Goal: Task Accomplishment & Management: Manage account settings

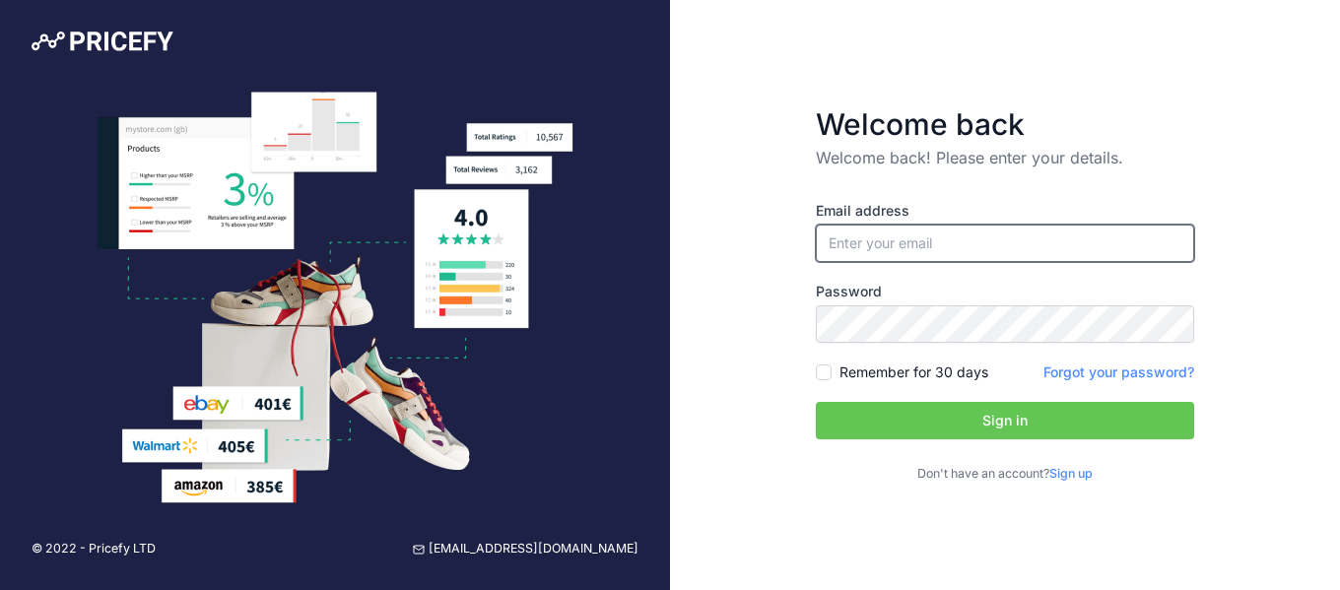
click at [849, 248] on input "email" at bounding box center [1005, 243] width 378 height 37
type input "[DOMAIN_NAME][EMAIL_ADDRESS][DOMAIN_NAME]"
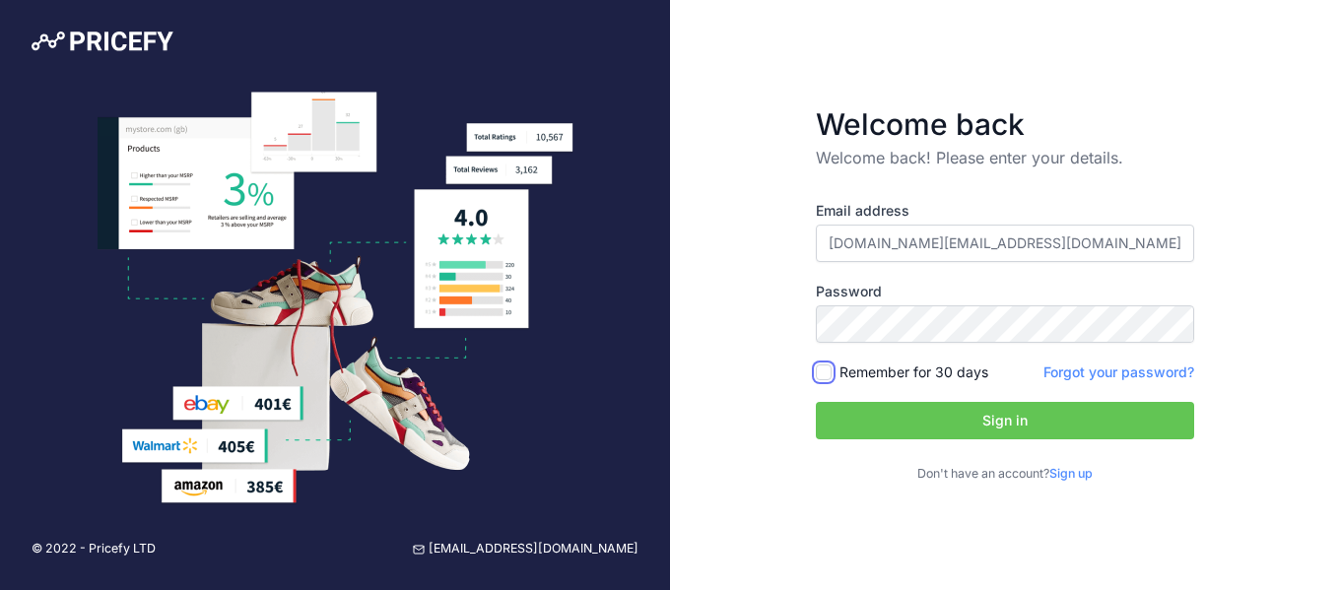
click at [825, 368] on input "Remember for 30 days" at bounding box center [824, 372] width 16 height 16
checkbox input "true"
click at [1012, 419] on button "Sign in" at bounding box center [1005, 420] width 378 height 37
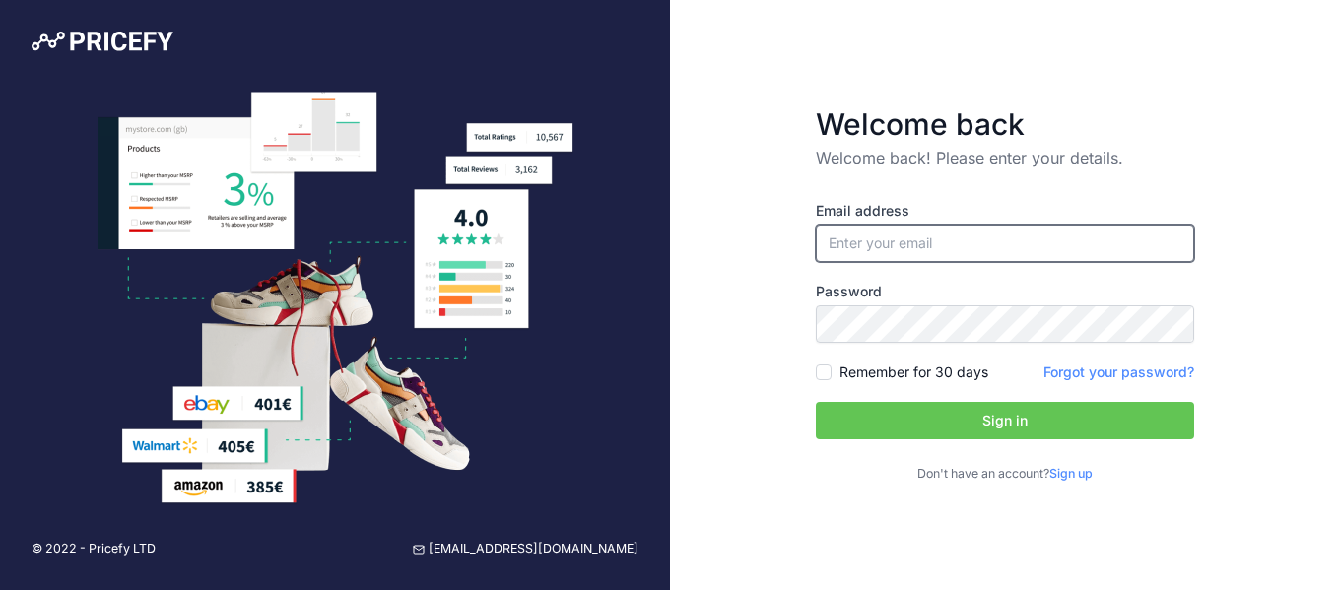
type input "[DOMAIN_NAME][EMAIL_ADDRESS][DOMAIN_NAME]"
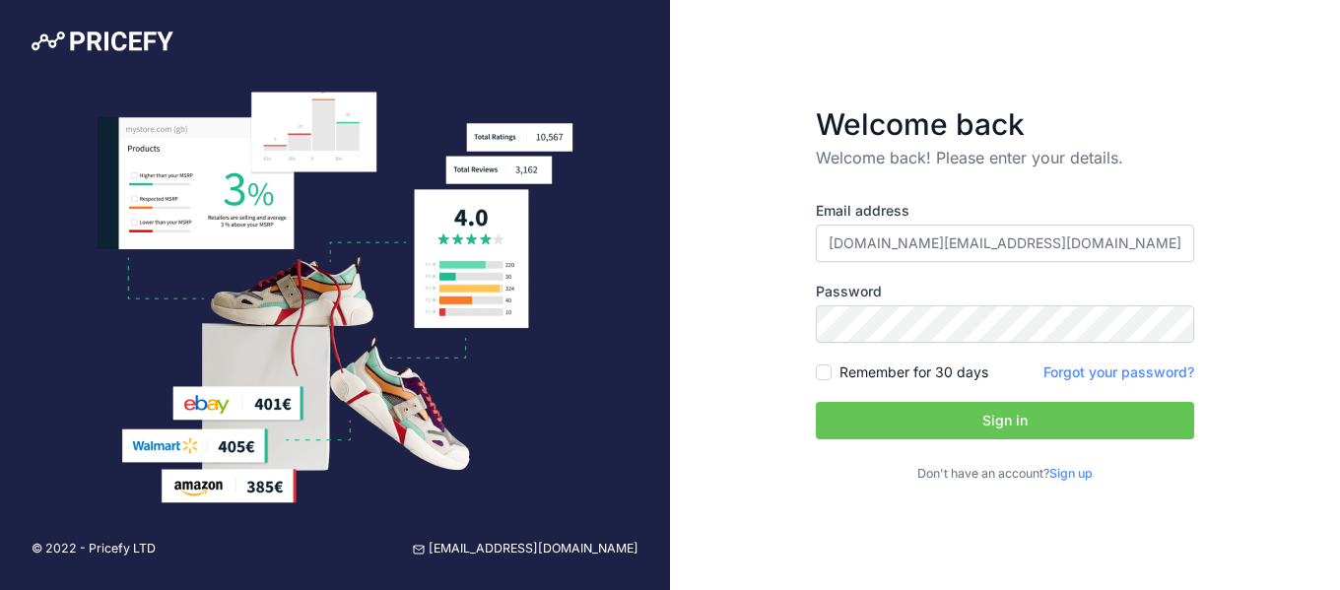
click at [1012, 416] on button "Sign in" at bounding box center [1005, 420] width 378 height 37
type input "[DOMAIN_NAME][EMAIL_ADDRESS][DOMAIN_NAME]"
click at [1010, 425] on button "Sign in" at bounding box center [1005, 420] width 378 height 37
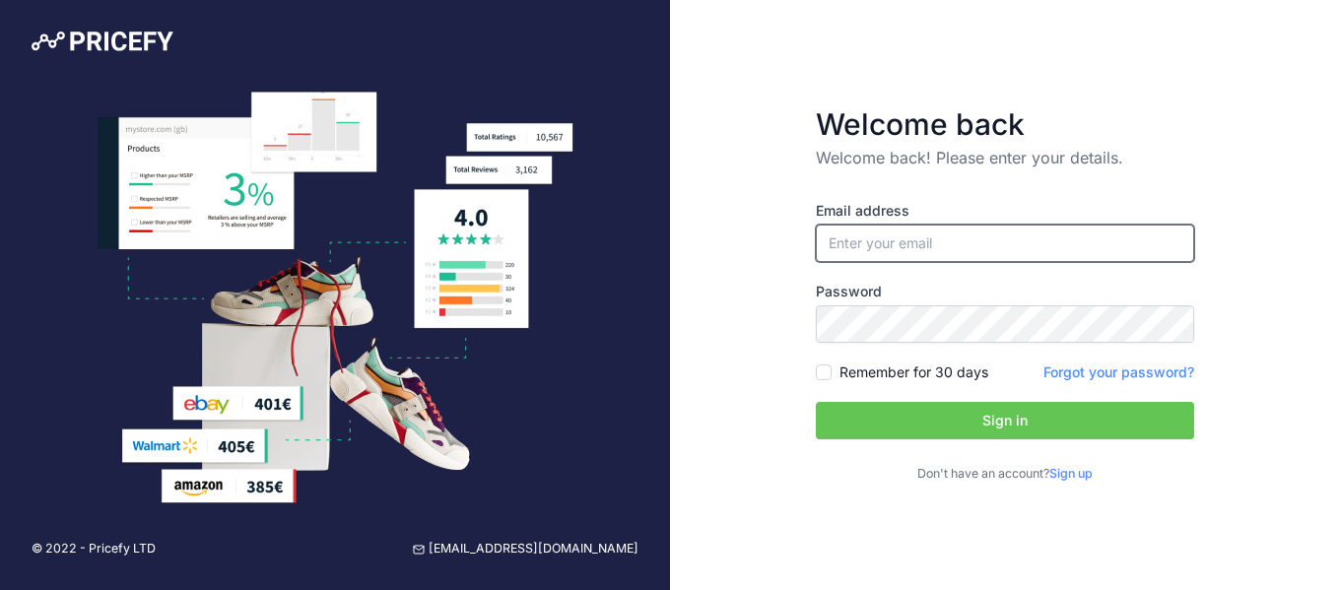
type input "[DOMAIN_NAME][EMAIL_ADDRESS][DOMAIN_NAME]"
drag, startPoint x: 957, startPoint y: 240, endPoint x: 780, endPoint y: 232, distance: 176.5
click at [780, 232] on div "Welcome back Welcome back! Please enter your details. Email address sardi.cx@gm…" at bounding box center [1005, 295] width 670 height 590
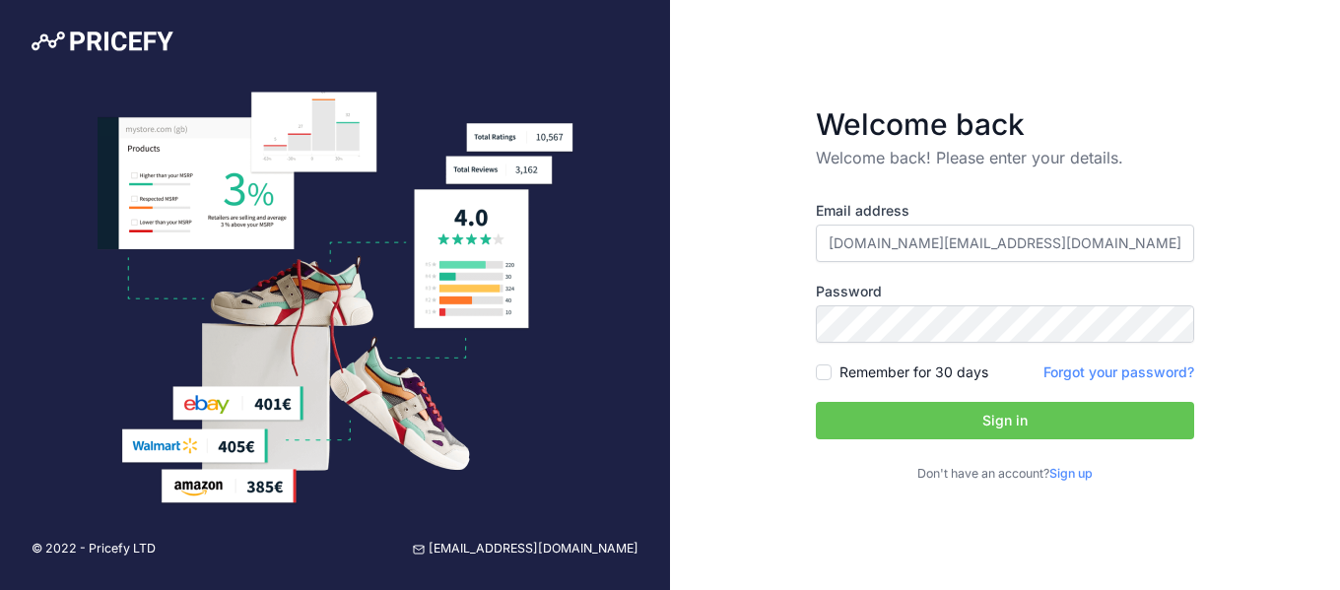
click at [1008, 421] on button "Sign in" at bounding box center [1005, 420] width 378 height 37
type input "[DOMAIN_NAME][EMAIL_ADDRESS][DOMAIN_NAME]"
click at [394, 282] on img at bounding box center [336, 299] width 476 height 414
click at [414, 287] on img at bounding box center [336, 299] width 476 height 414
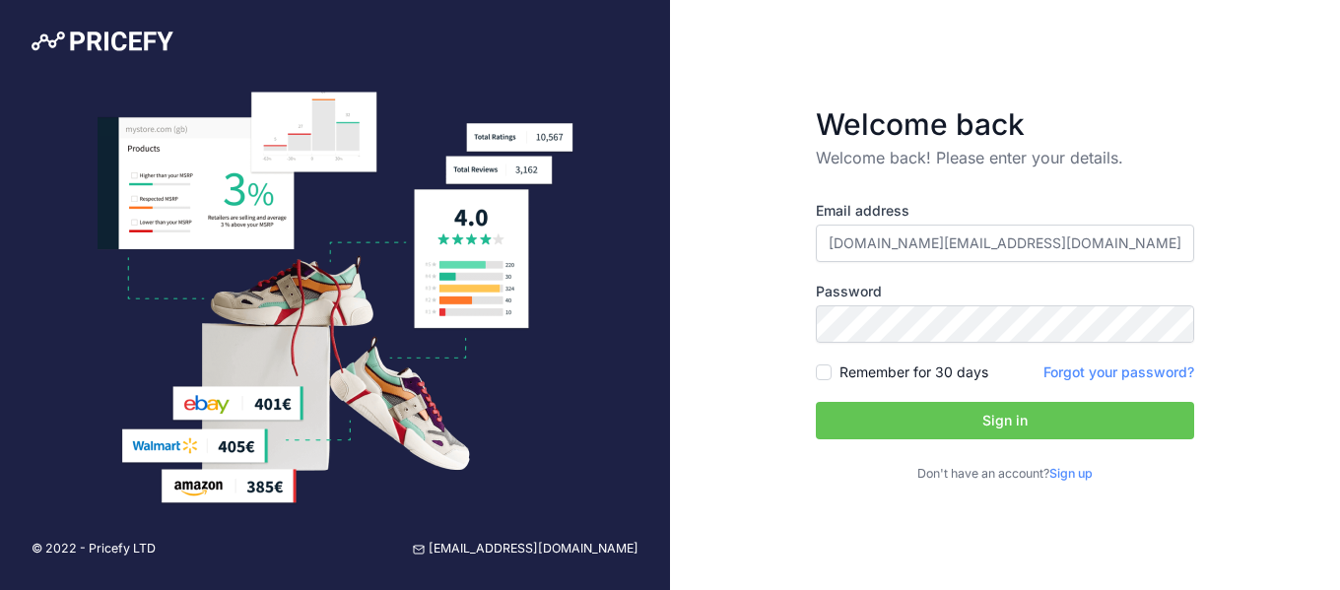
click at [116, 39] on img at bounding box center [103, 42] width 142 height 20
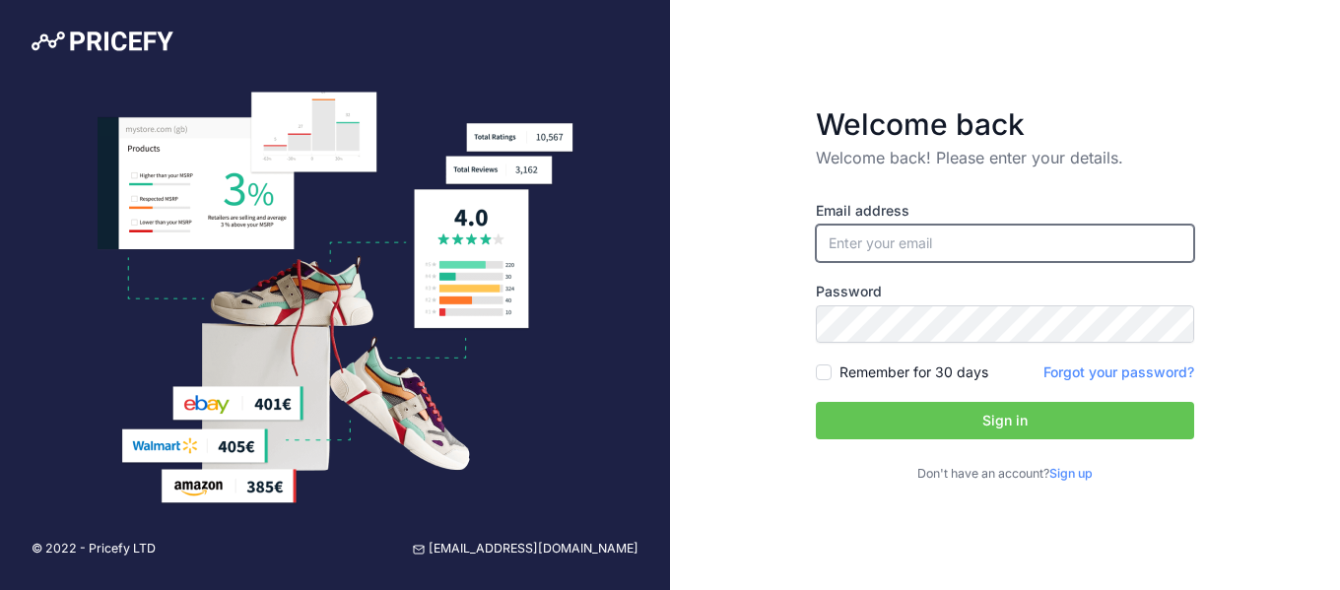
type input "[DOMAIN_NAME][EMAIL_ADDRESS][DOMAIN_NAME]"
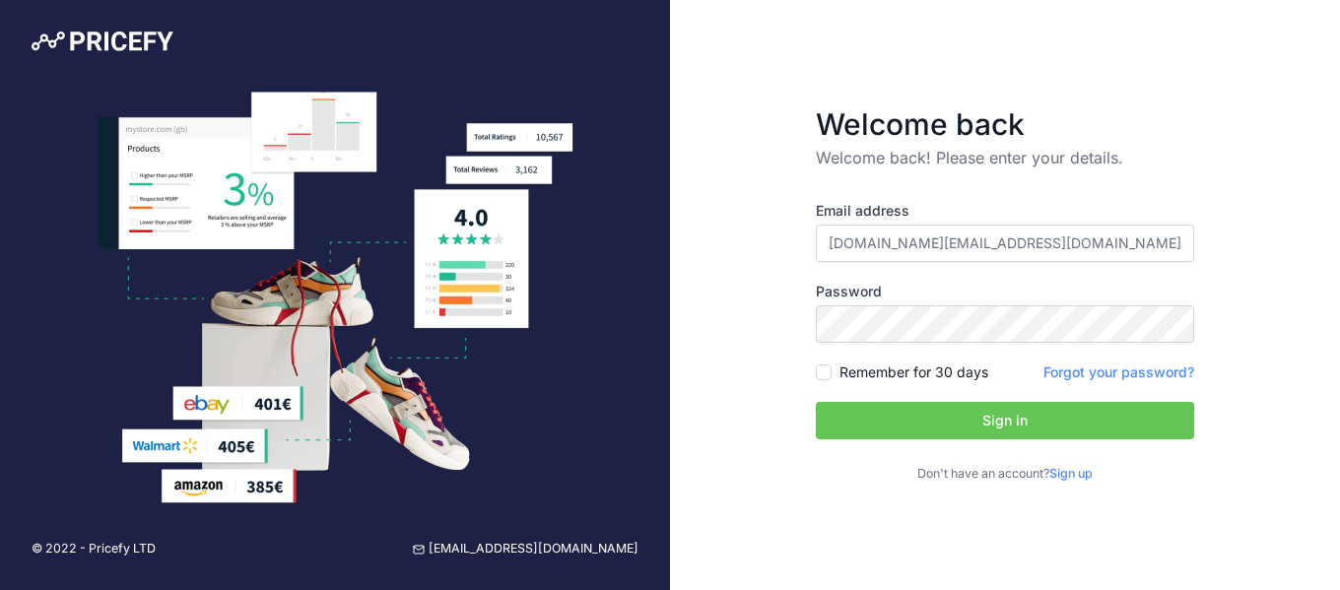
click at [1116, 369] on link "Forgot your password?" at bounding box center [1118, 372] width 151 height 17
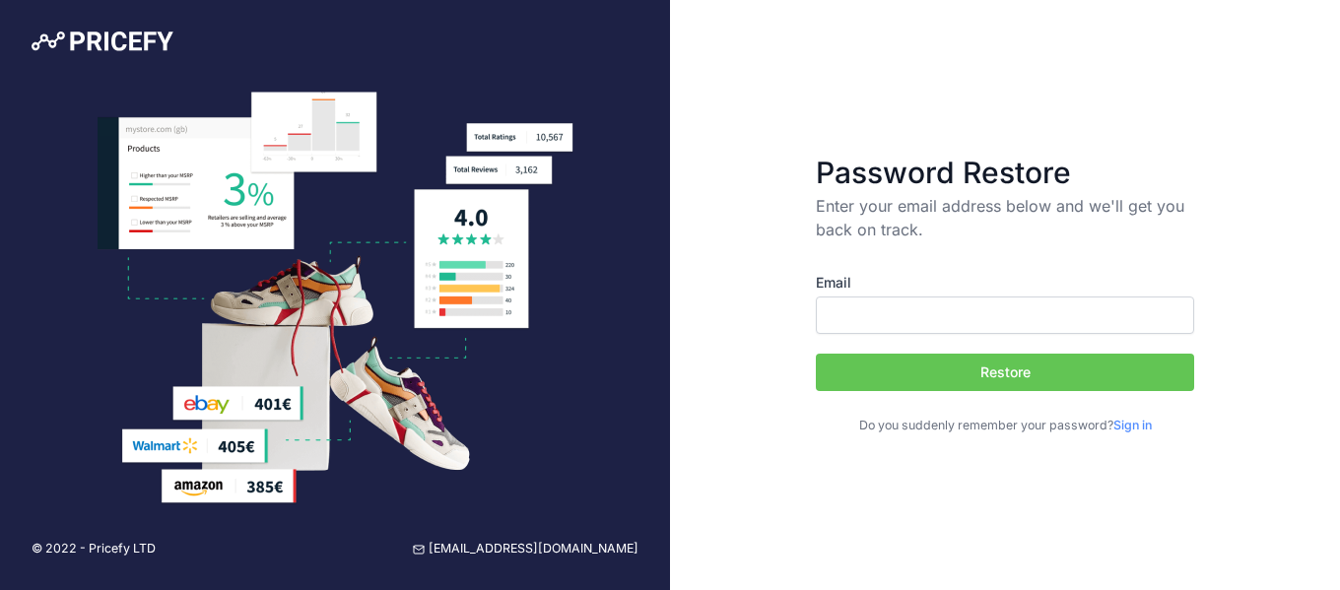
type input "[DOMAIN_NAME][EMAIL_ADDRESS][DOMAIN_NAME]"
click at [1025, 368] on button "Restore" at bounding box center [1005, 372] width 378 height 37
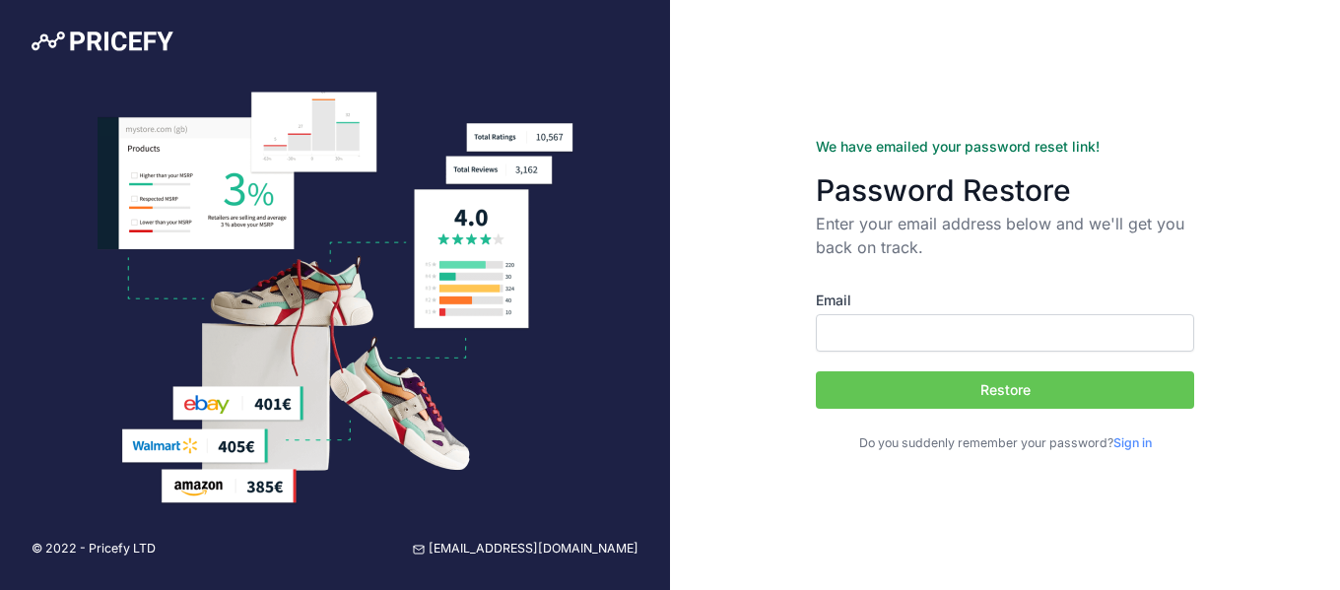
click at [783, 475] on div "We have emailed your password reset link! Password Restore Enter your email add…" at bounding box center [1005, 295] width 670 height 590
click at [839, 336] on input "Email" at bounding box center [1005, 332] width 378 height 37
type input "[DOMAIN_NAME][EMAIL_ADDRESS][DOMAIN_NAME]"
click at [988, 381] on button "Restore" at bounding box center [1005, 389] width 378 height 37
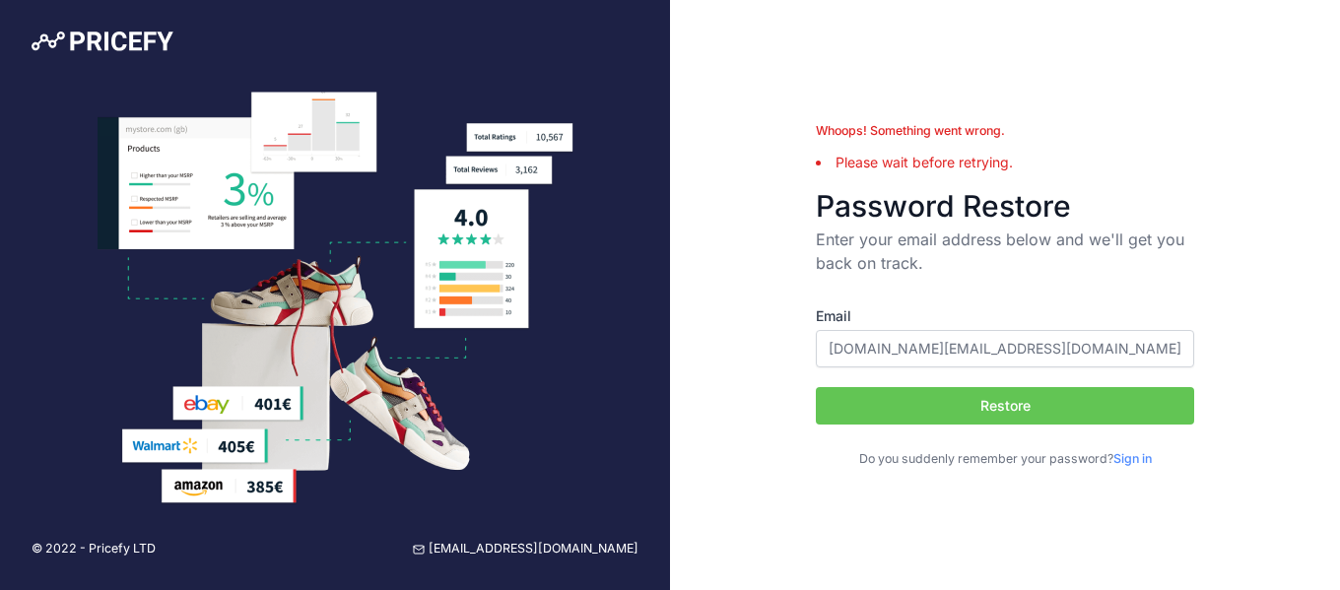
click at [804, 499] on div "Whoops! Something went wrong. Please wait before retrying. Password Restore Ent…" at bounding box center [1005, 295] width 670 height 590
click at [1133, 453] on link "Sign in" at bounding box center [1132, 458] width 38 height 15
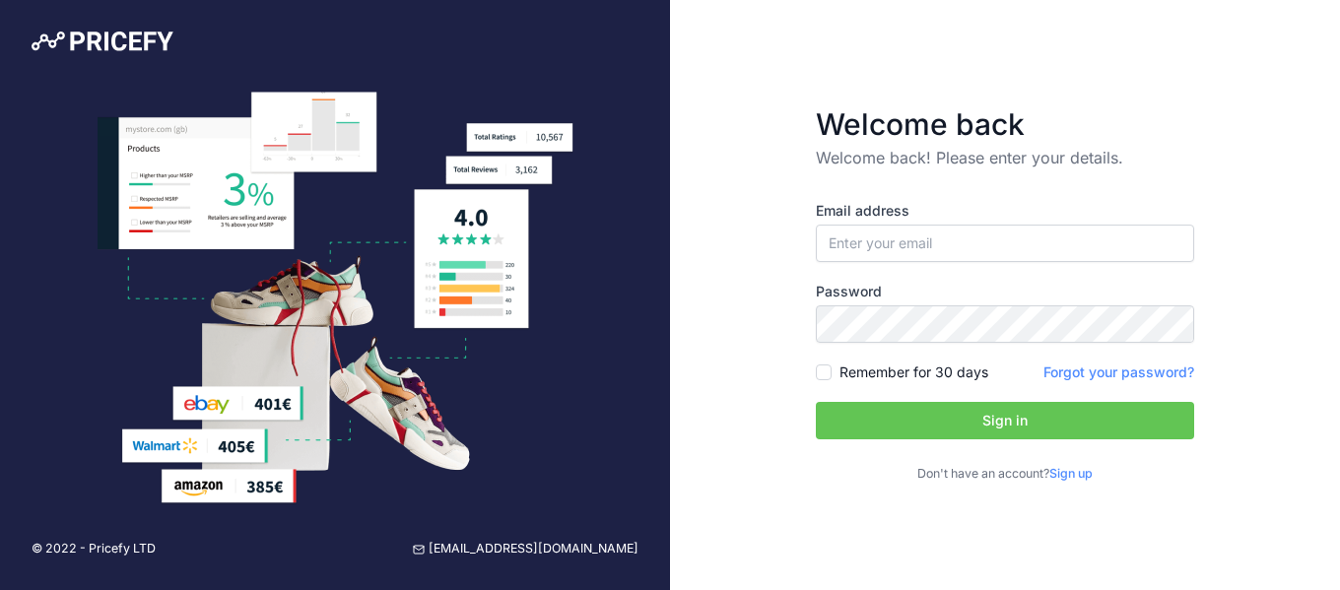
type input "[DOMAIN_NAME][EMAIL_ADDRESS][DOMAIN_NAME]"
click at [998, 417] on button "Sign in" at bounding box center [1005, 420] width 378 height 37
